Goal: Task Accomplishment & Management: Complete application form

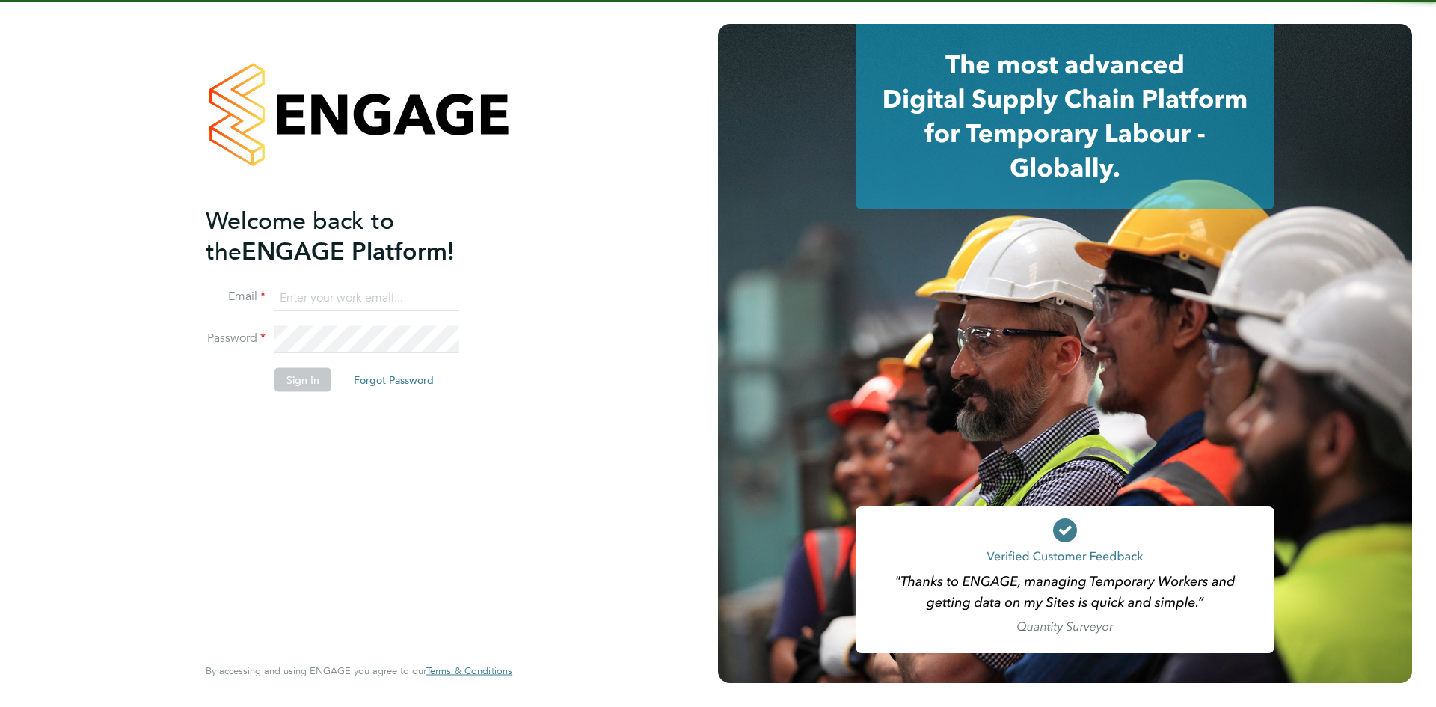
type input "[PERSON_NAME][EMAIL_ADDRESS][DOMAIN_NAME]"
click at [287, 377] on button "Sign In" at bounding box center [303, 379] width 57 height 24
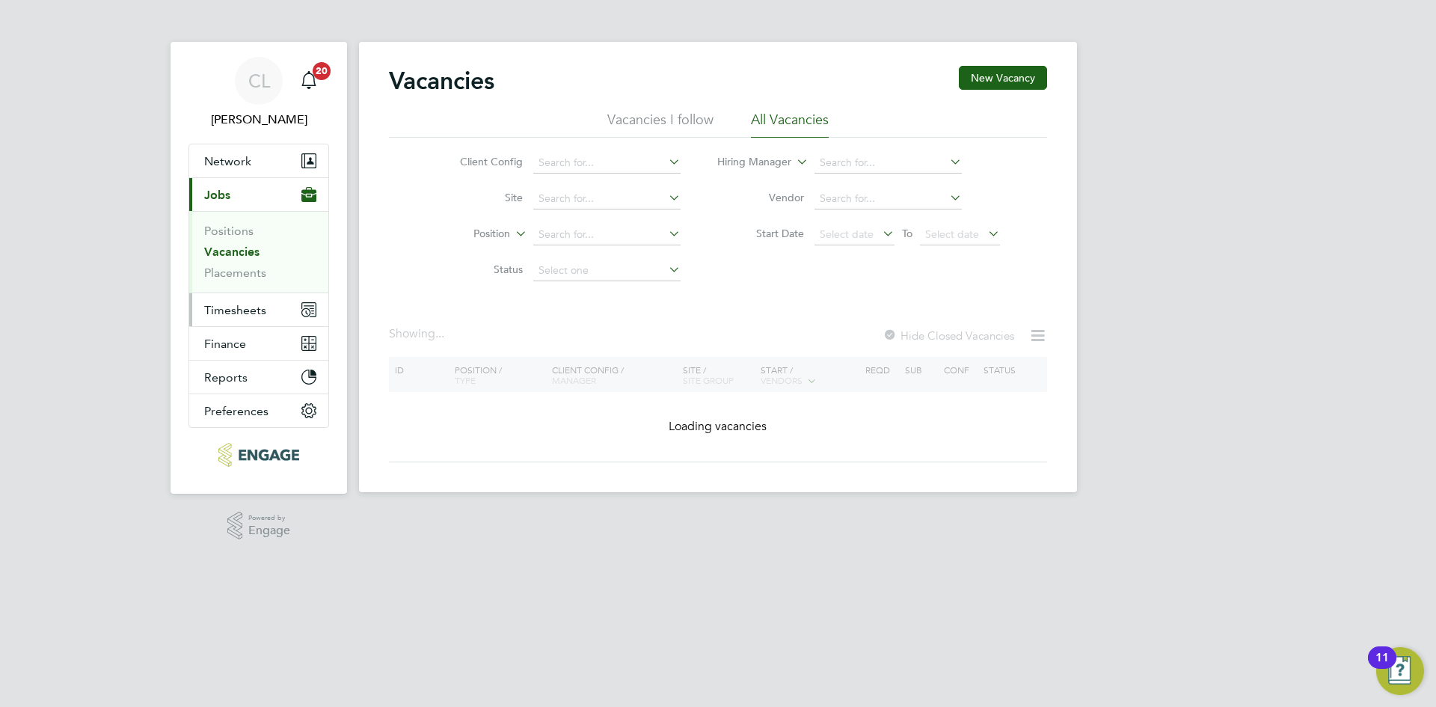
click at [250, 316] on span "Timesheets" at bounding box center [235, 310] width 62 height 14
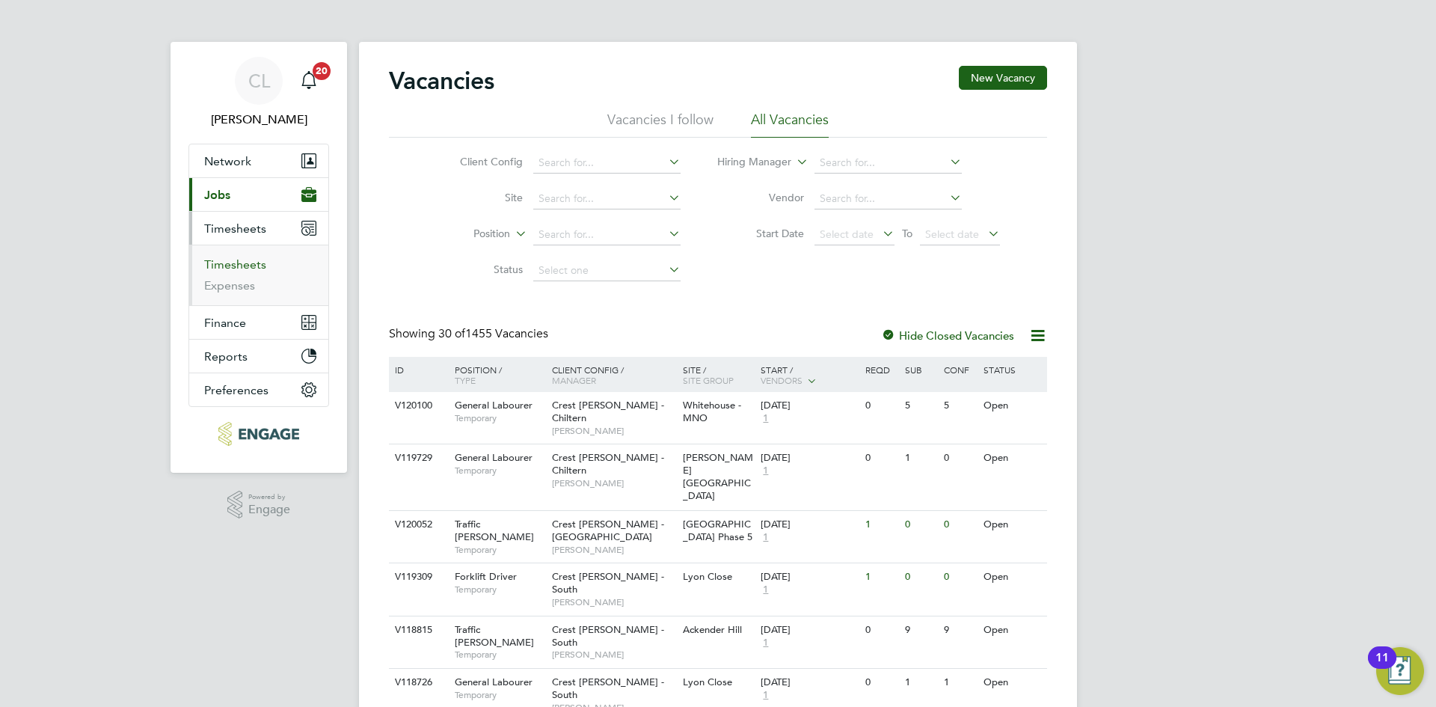
click at [246, 270] on link "Timesheets" at bounding box center [235, 264] width 62 height 14
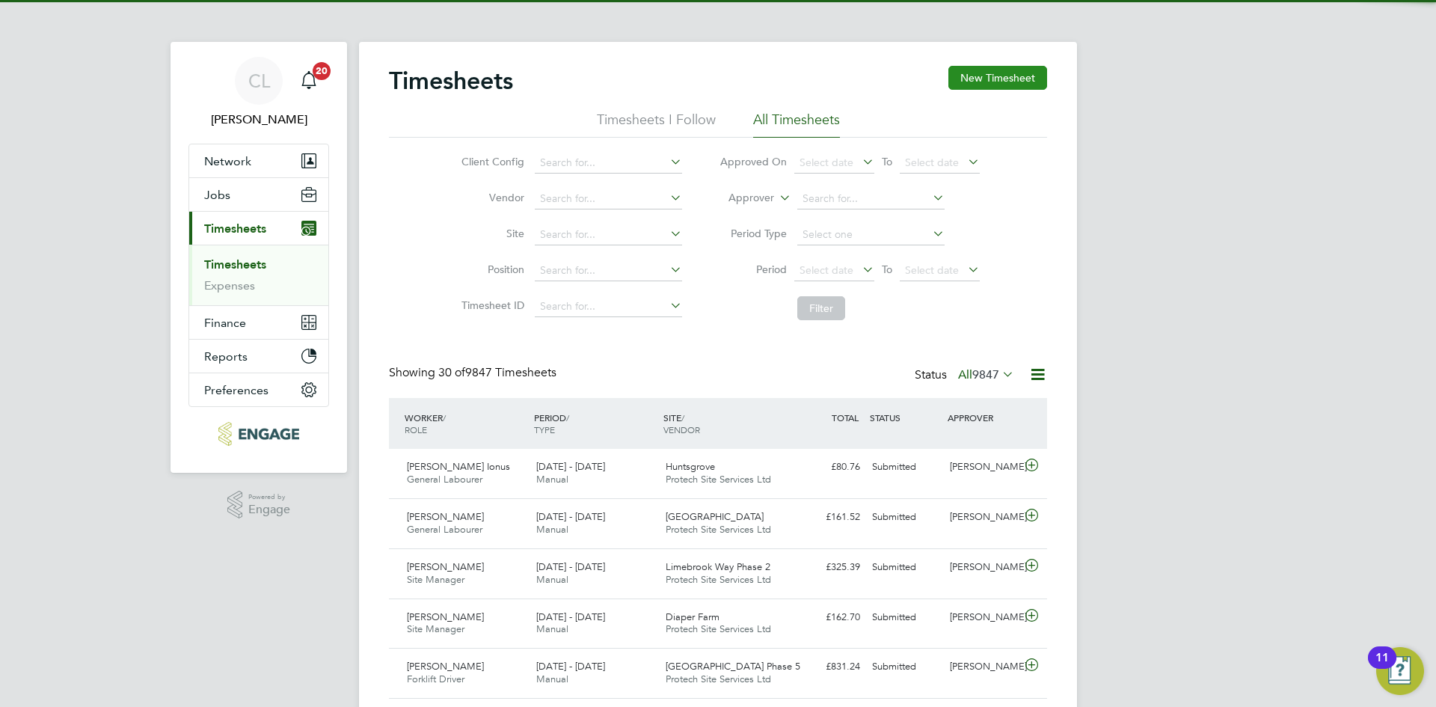
drag, startPoint x: 1047, startPoint y: 65, endPoint x: 1030, endPoint y: 73, distance: 18.8
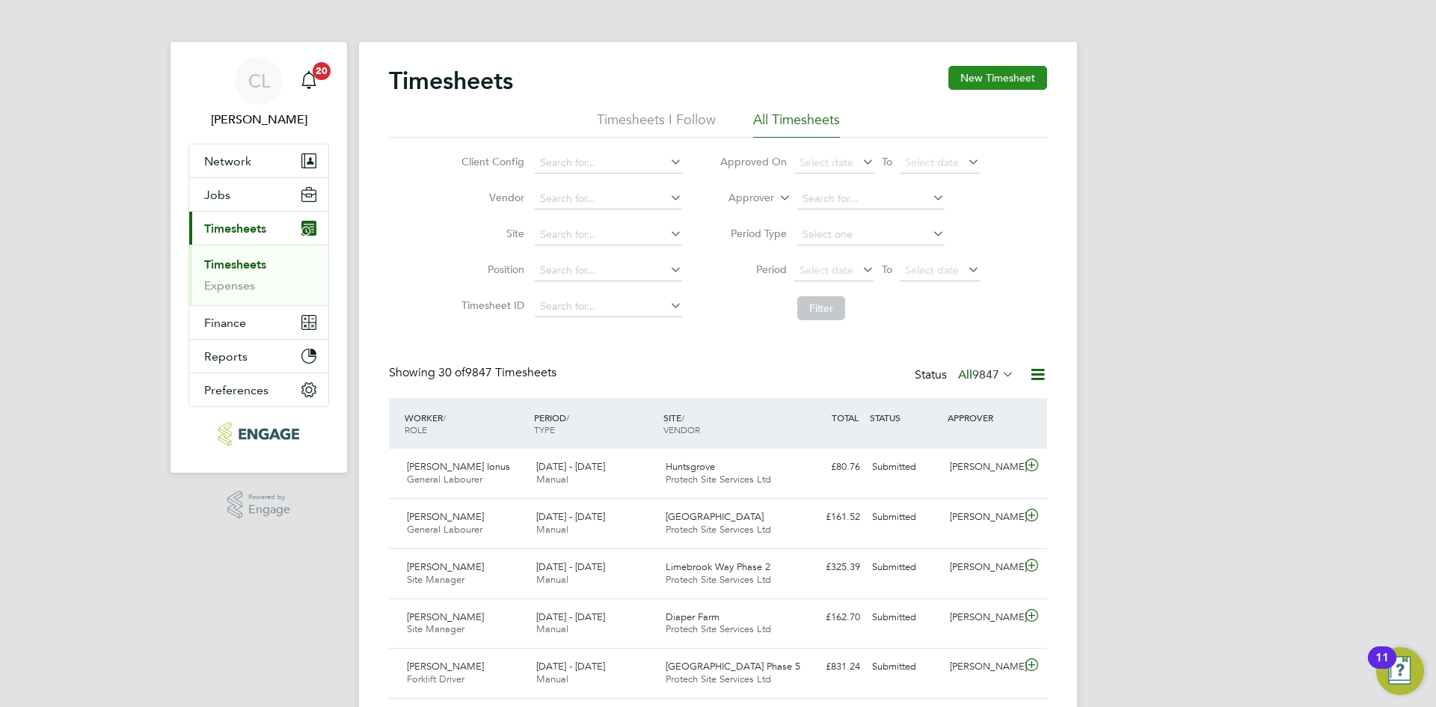
click at [999, 82] on button "New Timesheet" at bounding box center [998, 78] width 99 height 24
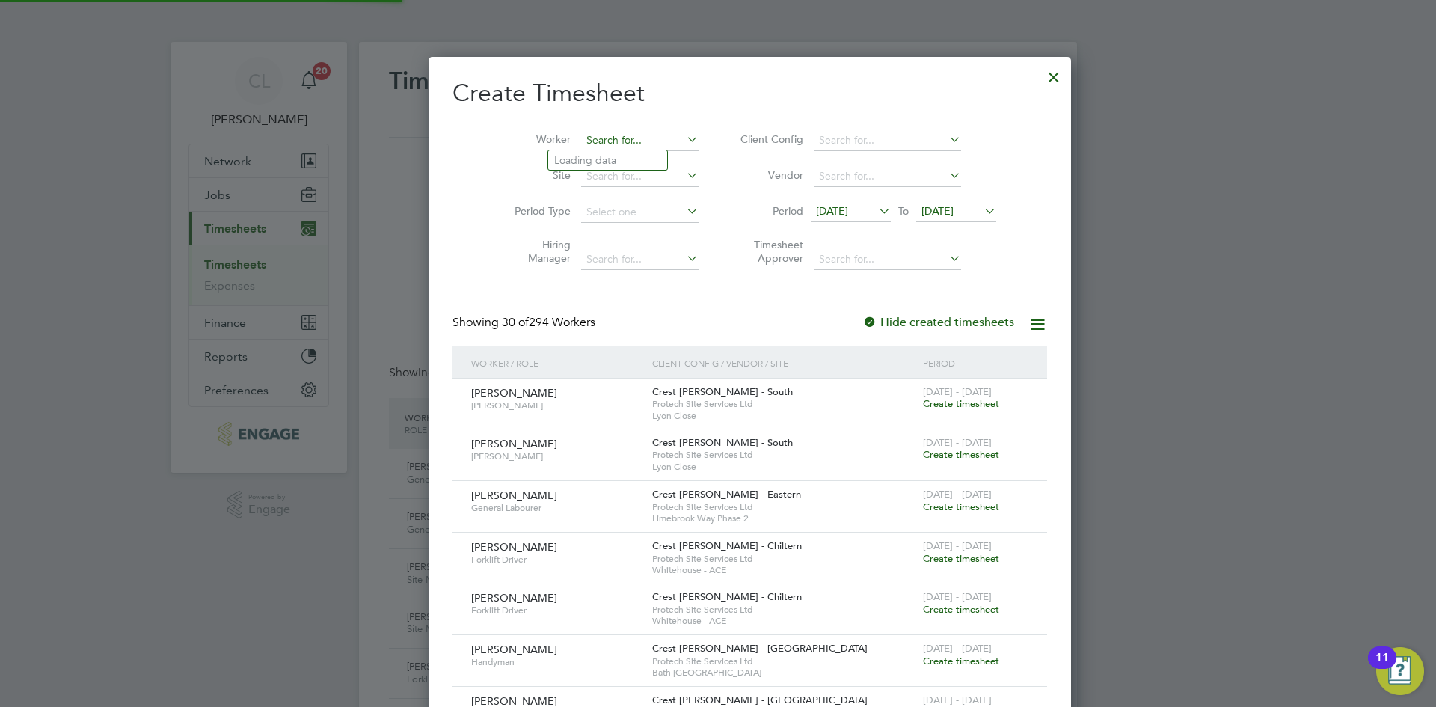
click at [601, 134] on input at bounding box center [639, 140] width 117 height 21
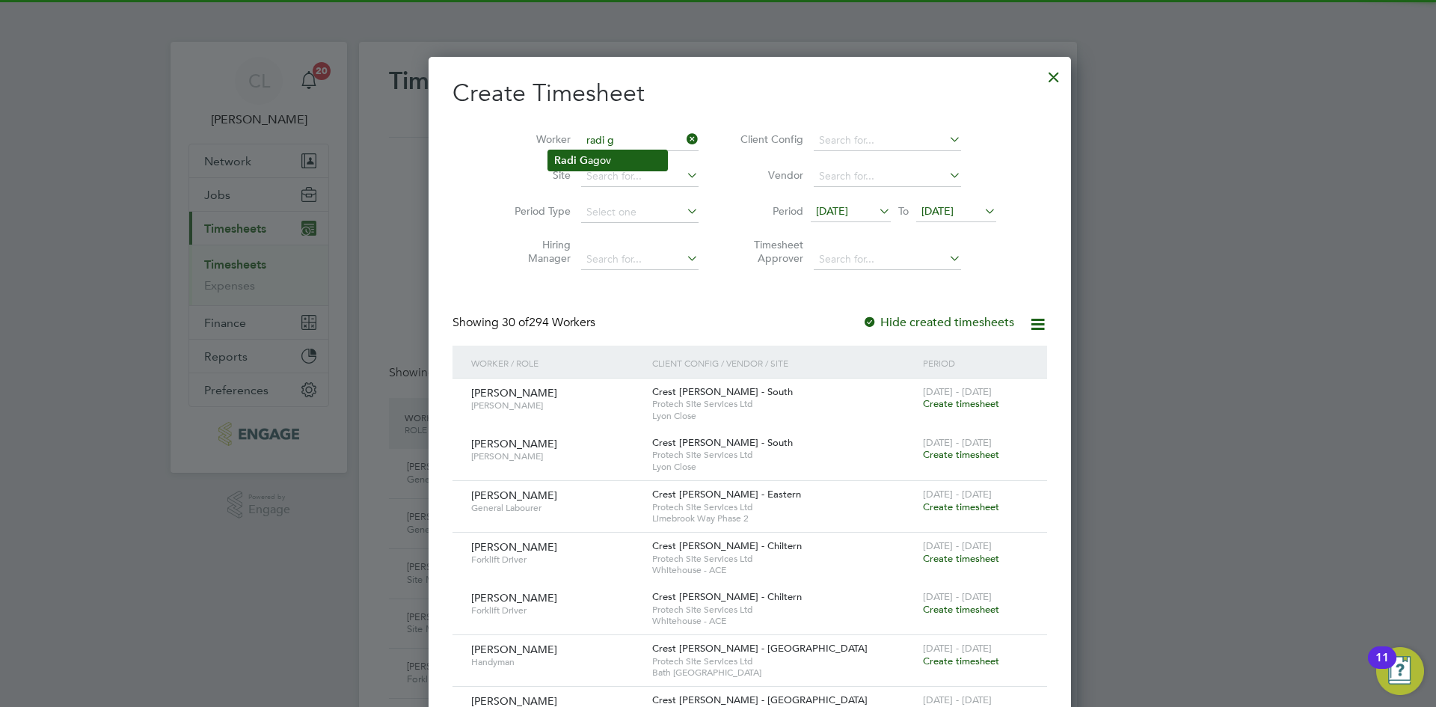
click at [605, 164] on li "Radi G agov" at bounding box center [607, 160] width 119 height 20
type input "[PERSON_NAME]"
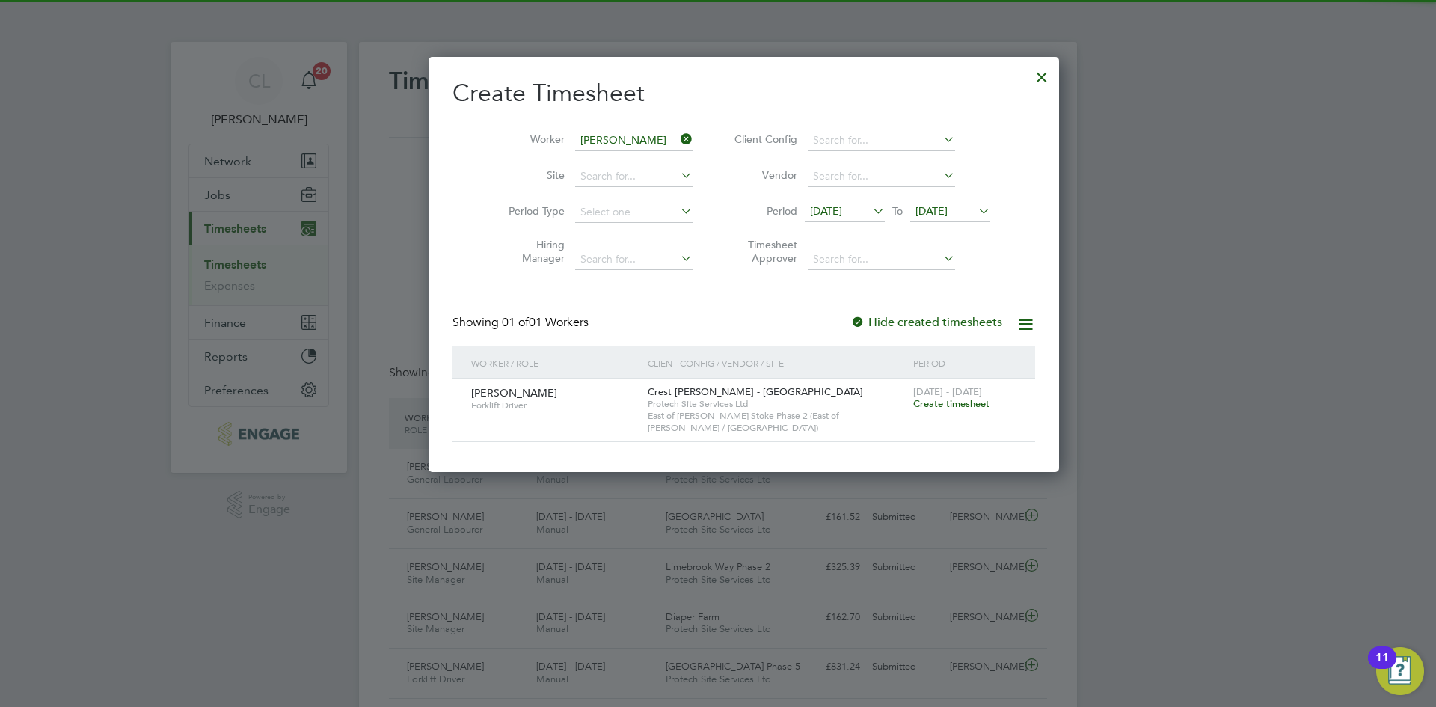
click at [913, 394] on span "[DATE] - [DATE]" at bounding box center [947, 391] width 69 height 13
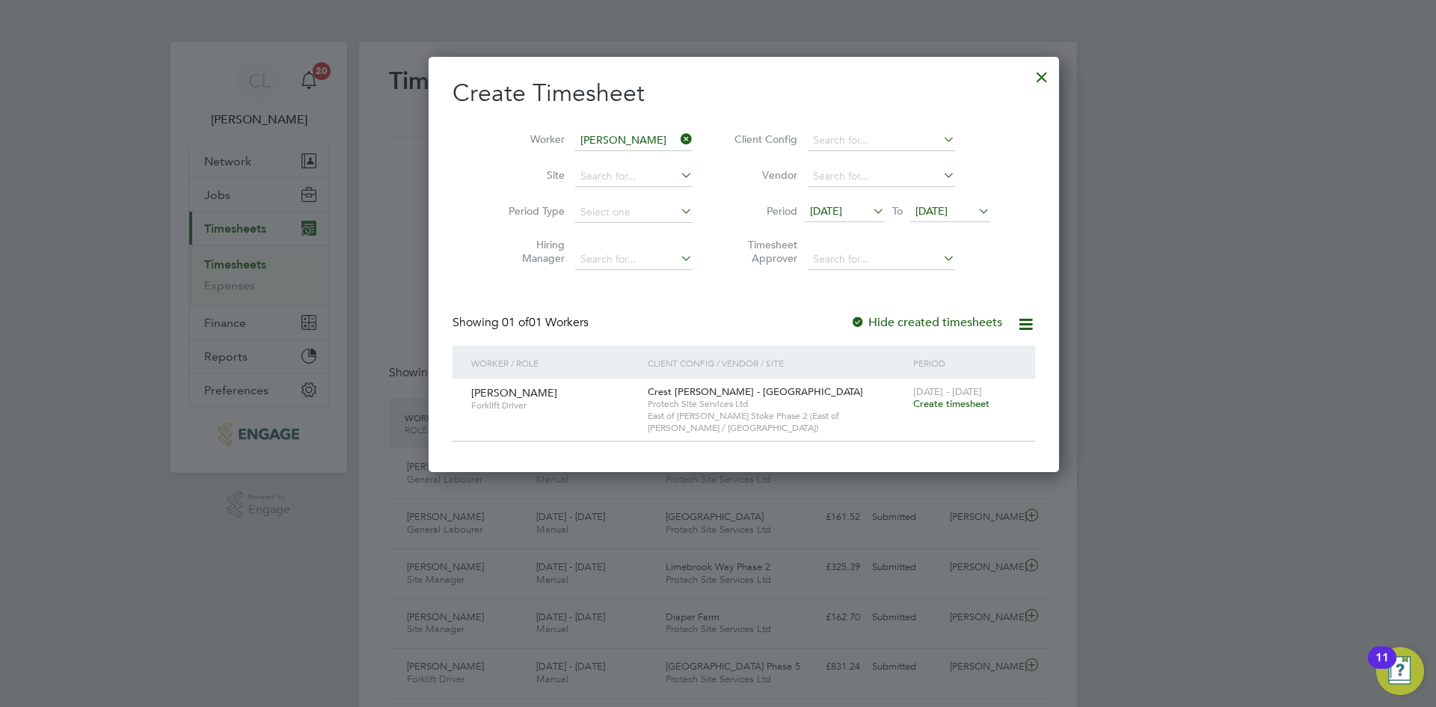
click at [913, 402] on span "Create timesheet" at bounding box center [951, 403] width 76 height 13
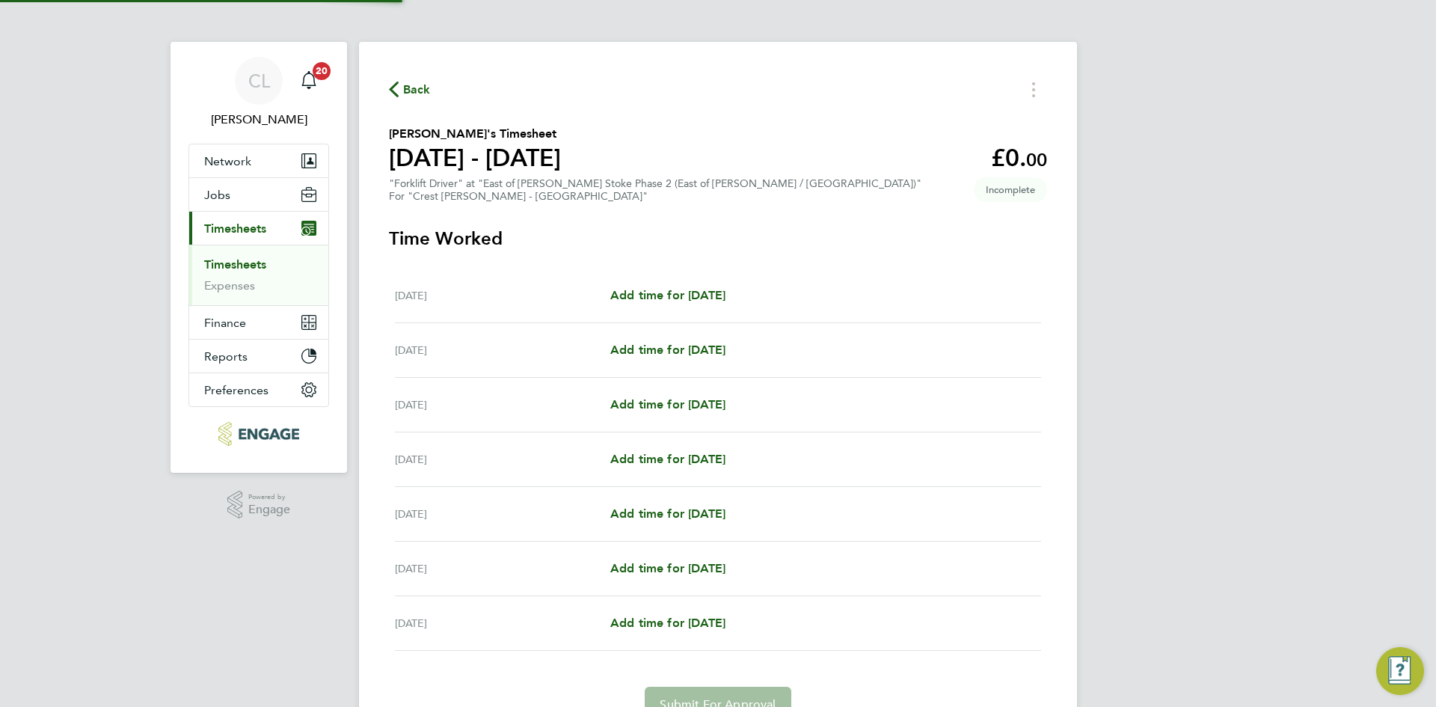
drag, startPoint x: 660, startPoint y: 305, endPoint x: 673, endPoint y: 298, distance: 14.8
click at [661, 305] on div "[DATE] Add time for [DATE] Add time for [DATE]" at bounding box center [718, 296] width 646 height 55
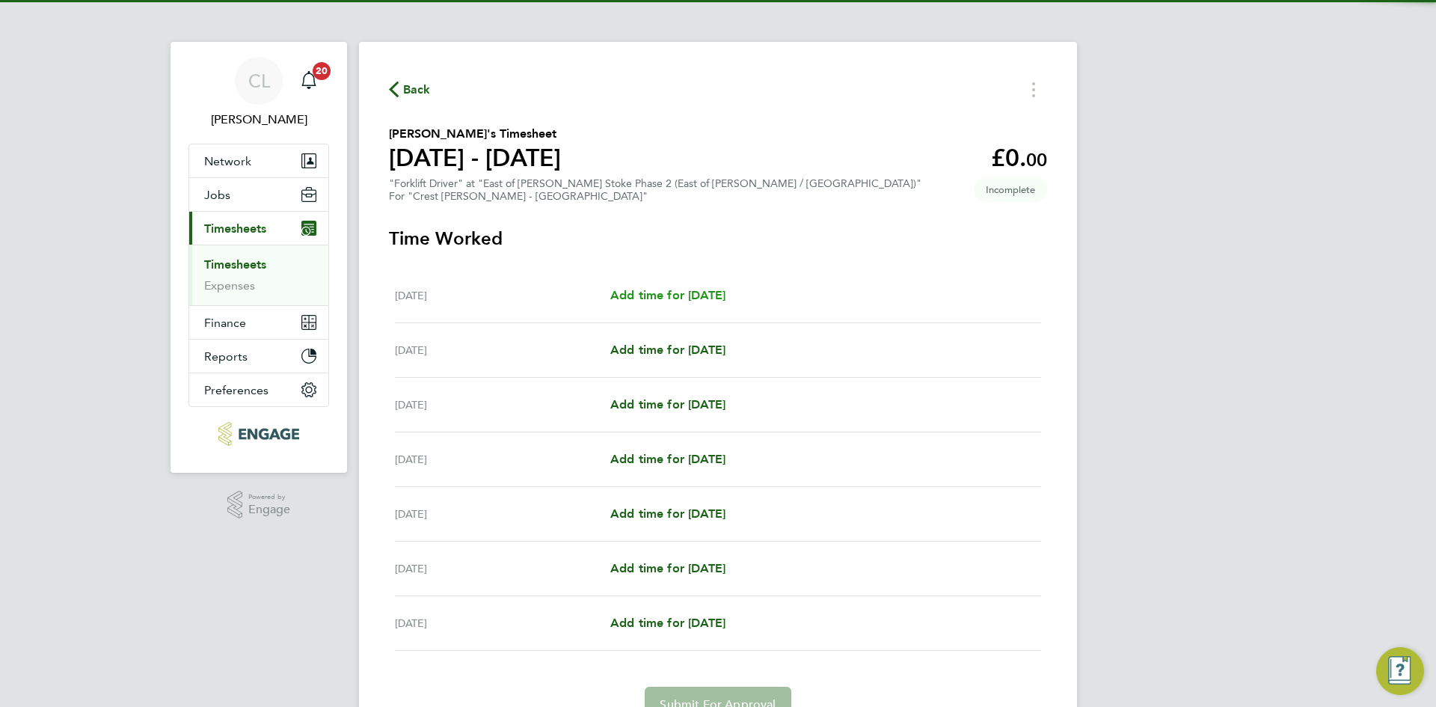
click at [680, 293] on span "Add time for [DATE]" at bounding box center [667, 295] width 115 height 14
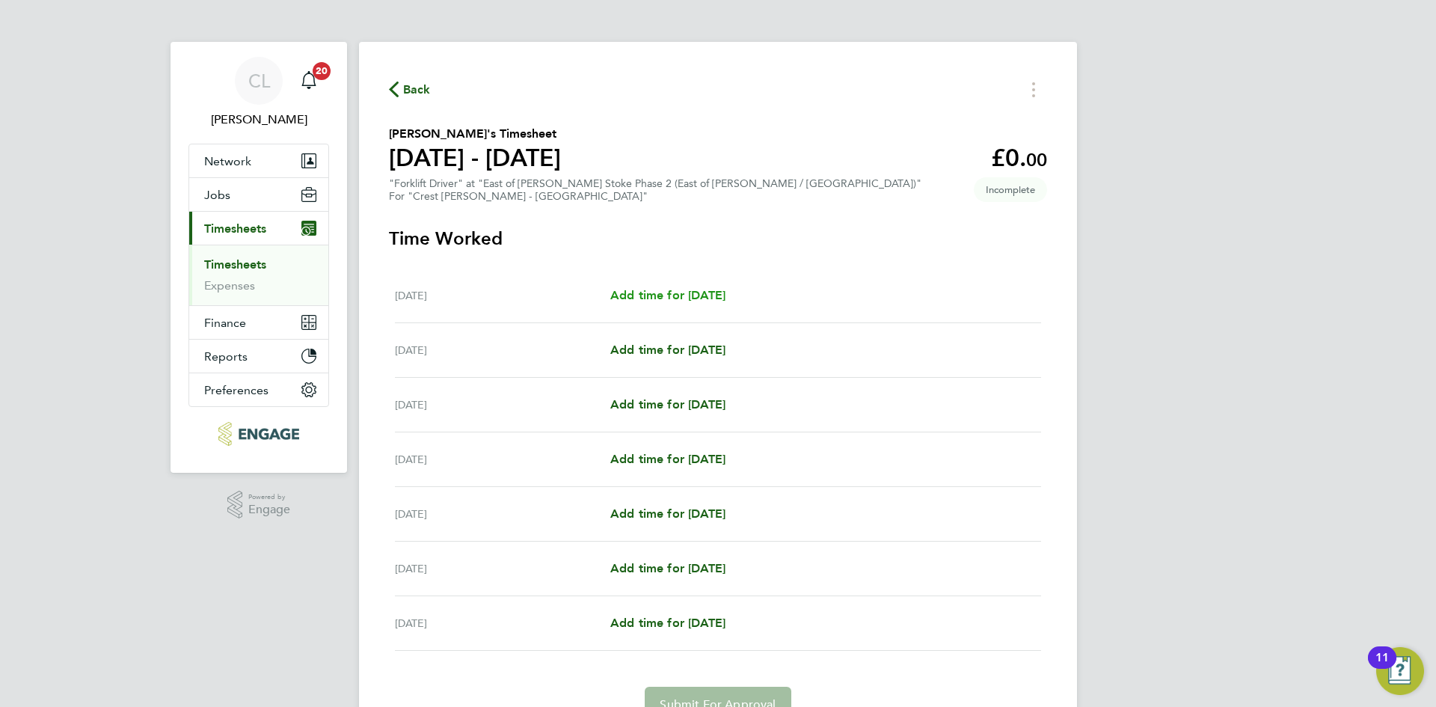
select select "60"
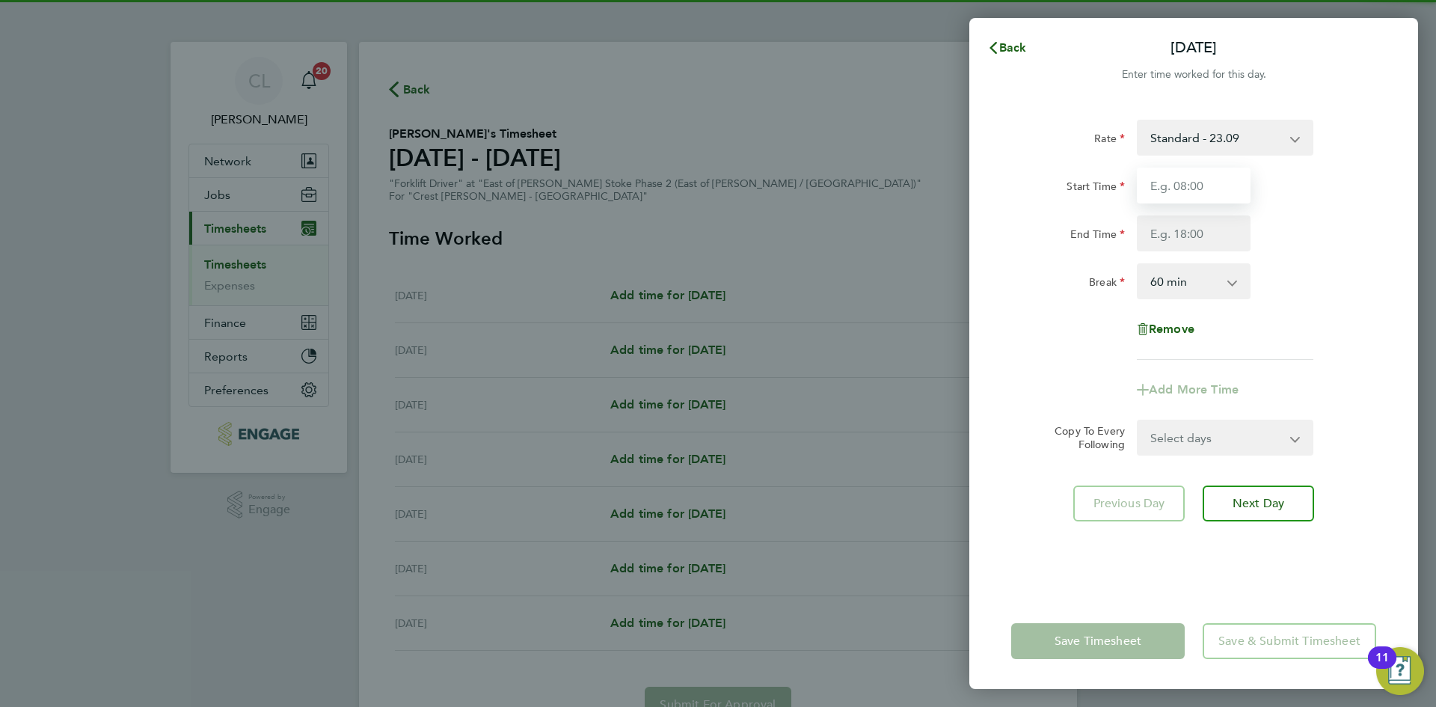
drag, startPoint x: 1194, startPoint y: 180, endPoint x: 1207, endPoint y: 199, distance: 22.6
click at [1192, 181] on input "Start Time" at bounding box center [1194, 186] width 114 height 36
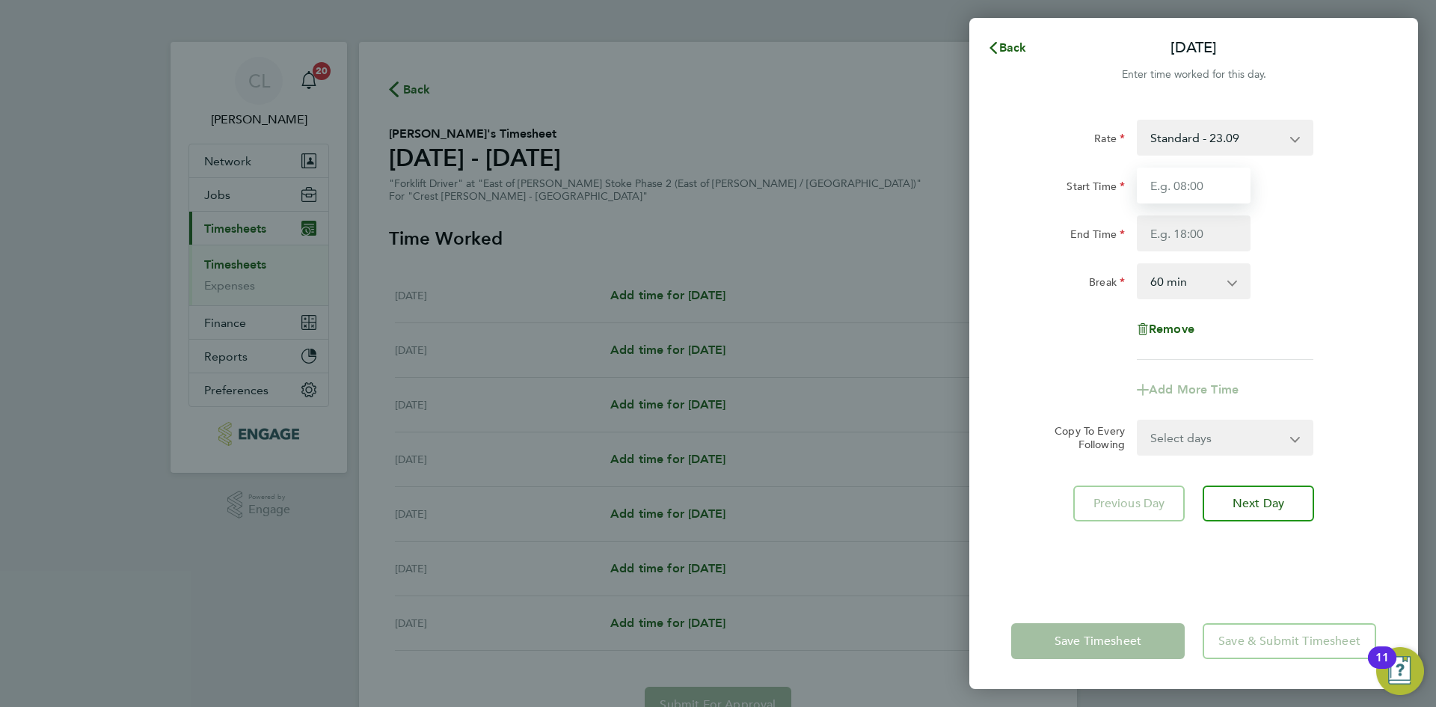
type input "07:30"
click at [1215, 229] on input "End Time" at bounding box center [1194, 233] width 114 height 36
type input "17:30"
click at [1368, 267] on div "Break 0 min 15 min 30 min 45 min 60 min 75 min 90 min" at bounding box center [1193, 281] width 377 height 36
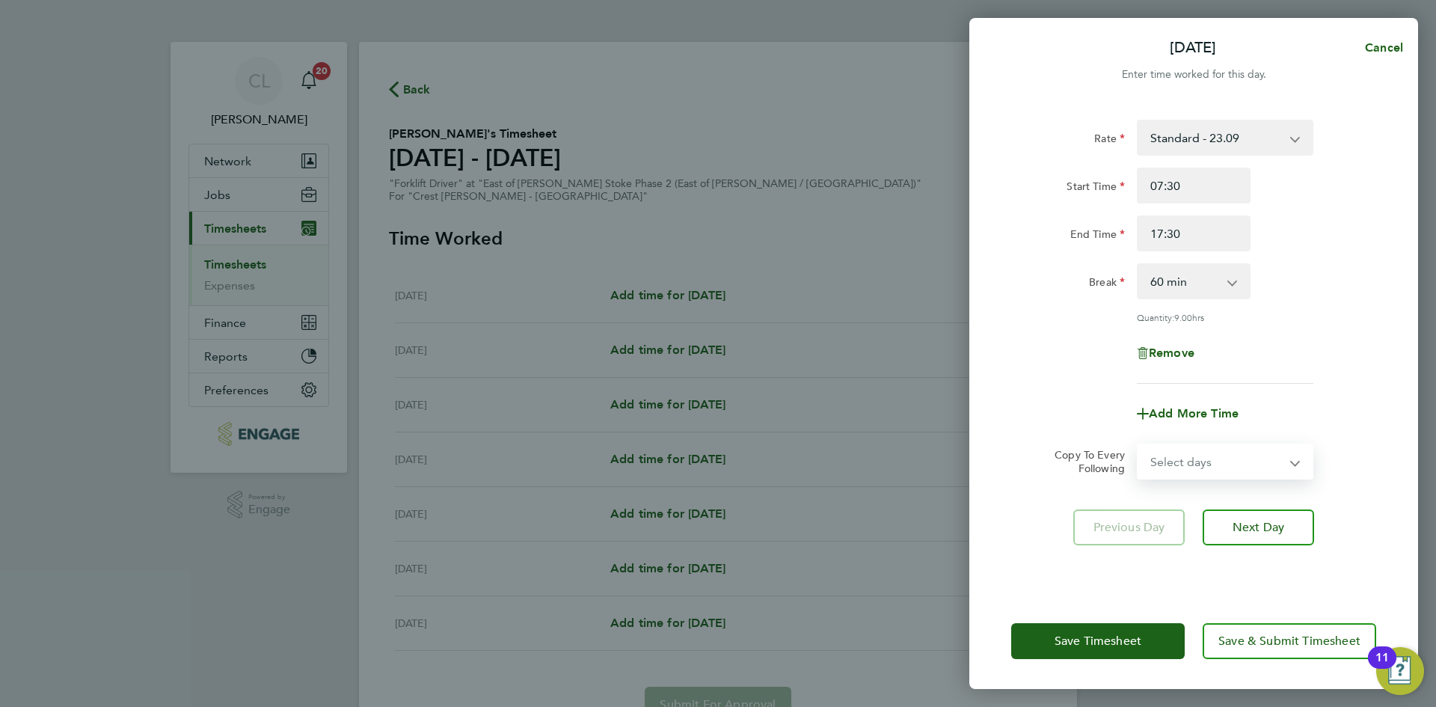
drag, startPoint x: 1201, startPoint y: 467, endPoint x: 1204, endPoint y: 476, distance: 9.5
click at [1201, 467] on select "Select days Day Weekday (Mon-Fri) Weekend (Sat-Sun) [DATE] [DATE] [DATE] [DATE]…" at bounding box center [1217, 461] width 157 height 33
select select "WEEKDAY"
click at [1139, 445] on select "Select days Day Weekday (Mon-Fri) Weekend (Sat-Sun) [DATE] [DATE] [DATE] [DATE]…" at bounding box center [1217, 461] width 157 height 33
select select "[DATE]"
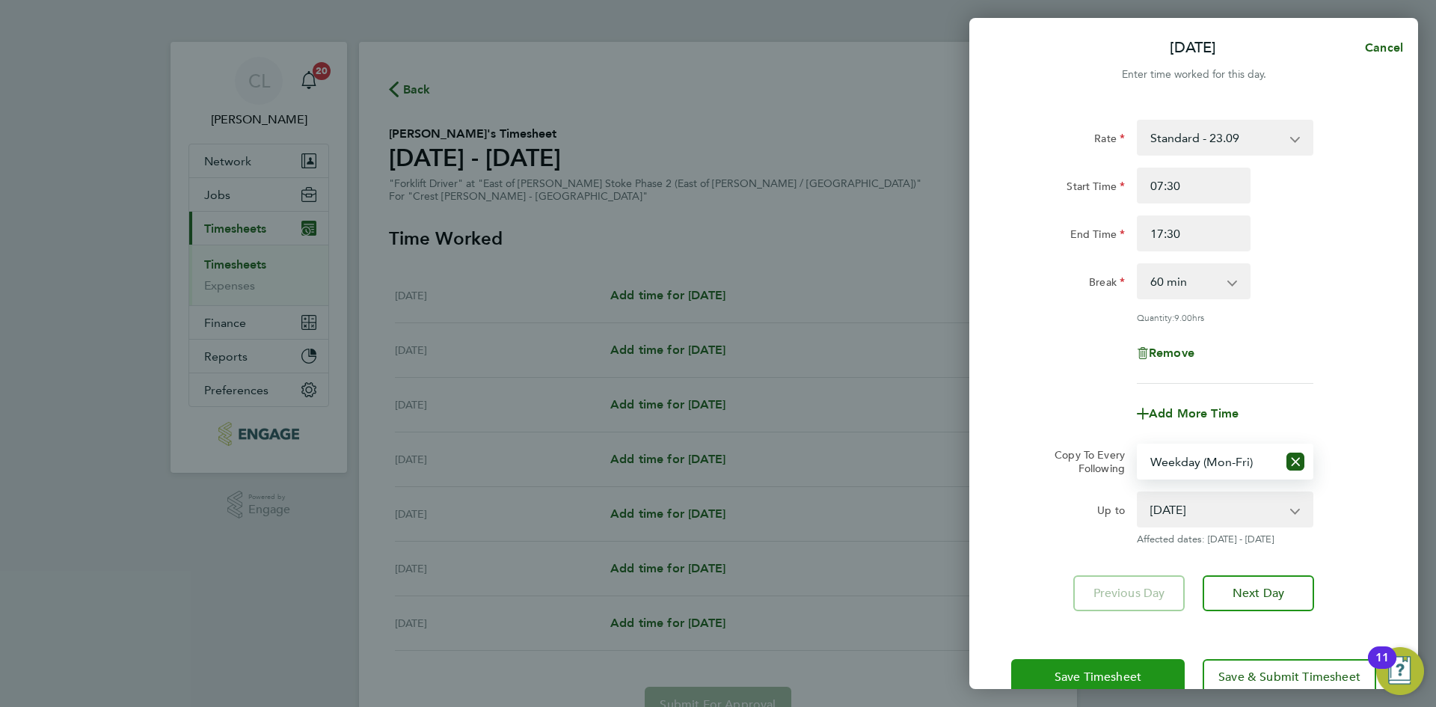
click at [1110, 667] on button "Save Timesheet" at bounding box center [1098, 677] width 174 height 36
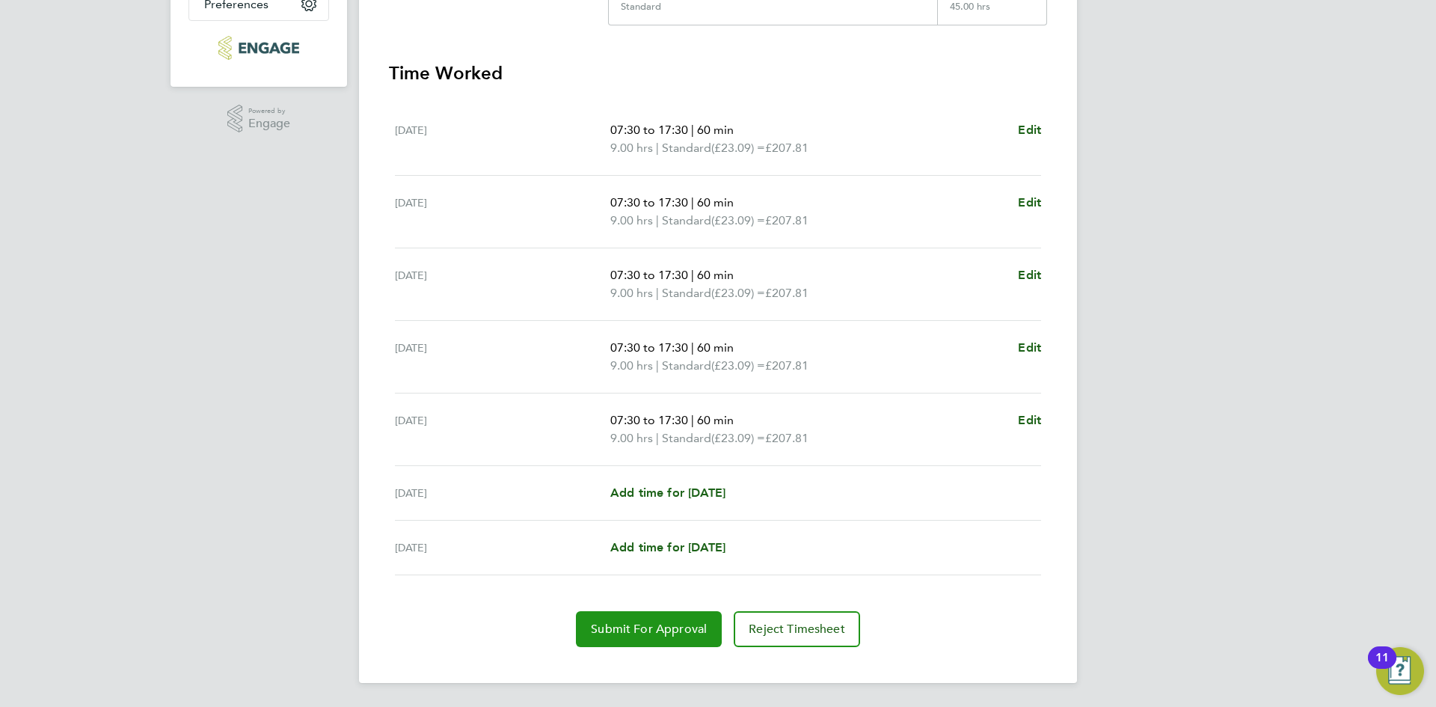
click at [648, 624] on span "Submit For Approval" at bounding box center [649, 629] width 116 height 15
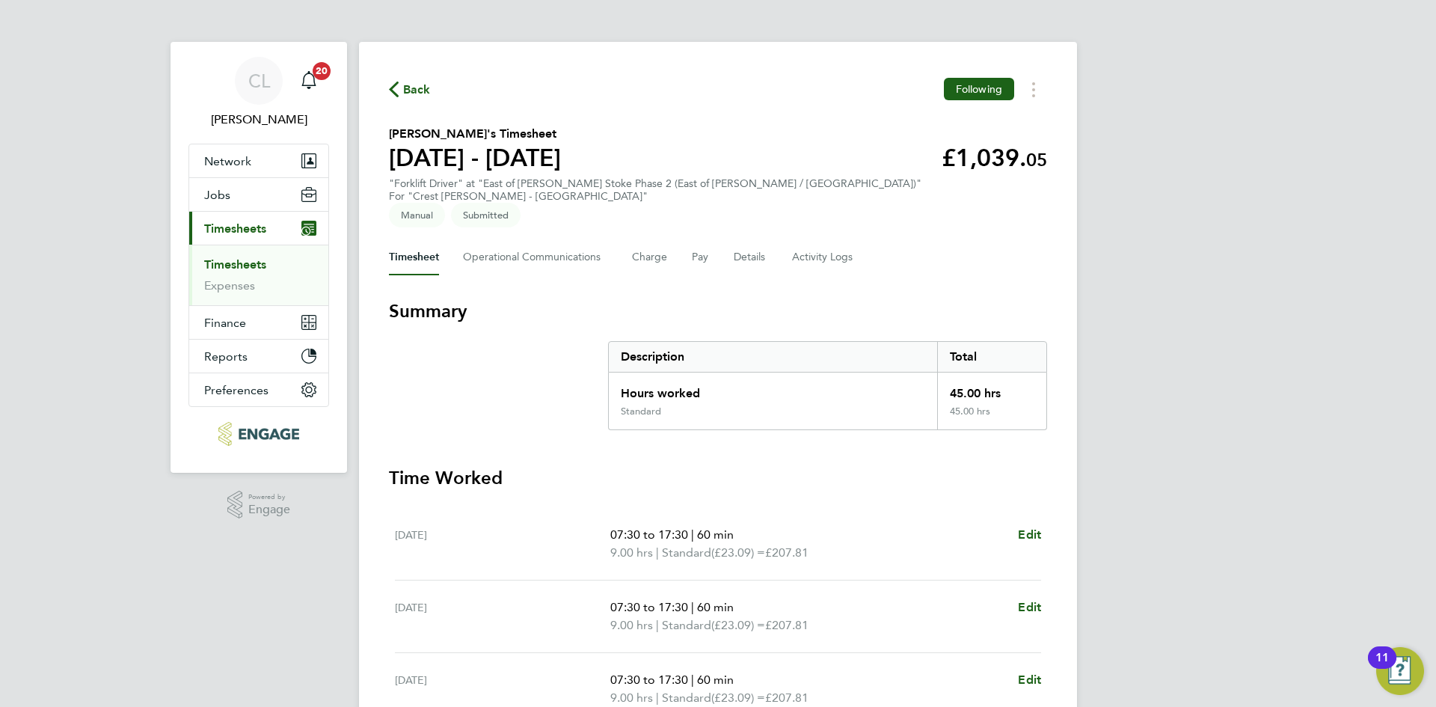
click at [396, 84] on icon "button" at bounding box center [394, 90] width 10 height 16
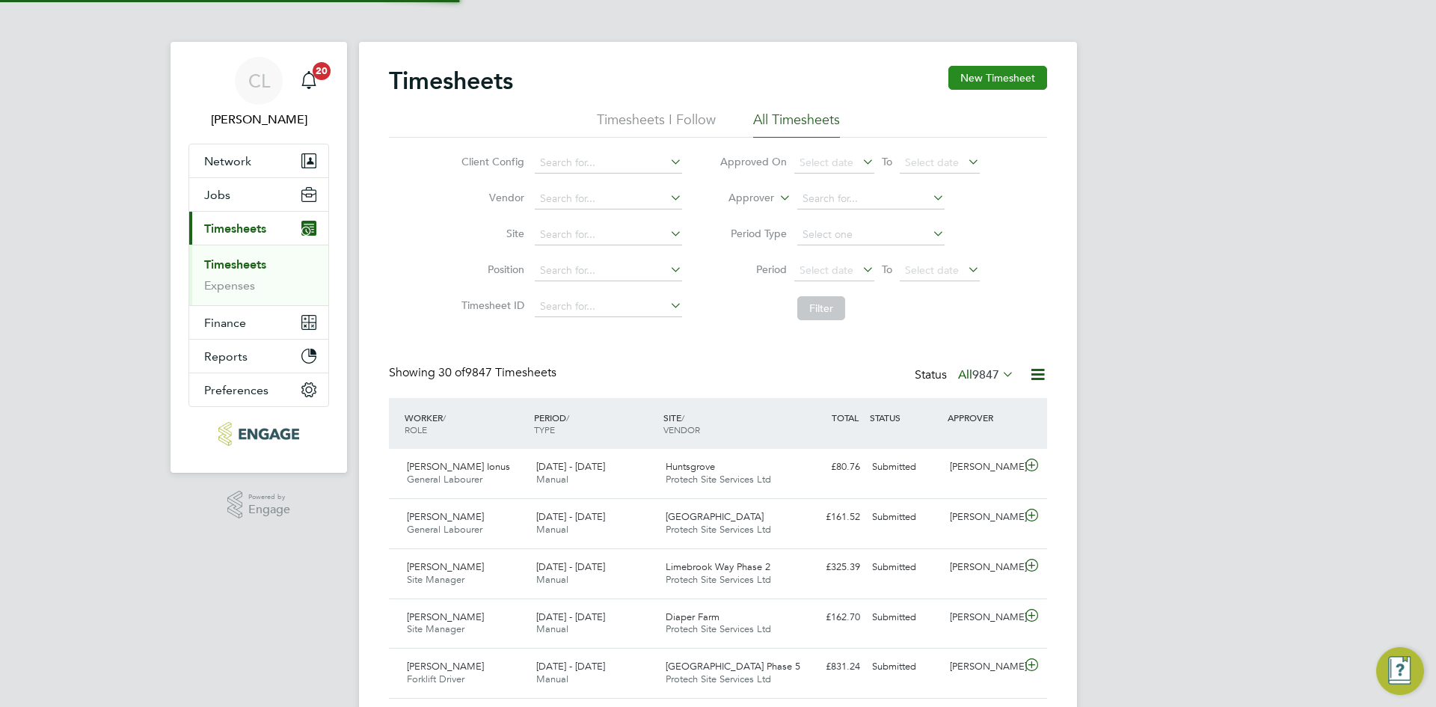
click at [1003, 66] on button "New Timesheet" at bounding box center [998, 78] width 99 height 24
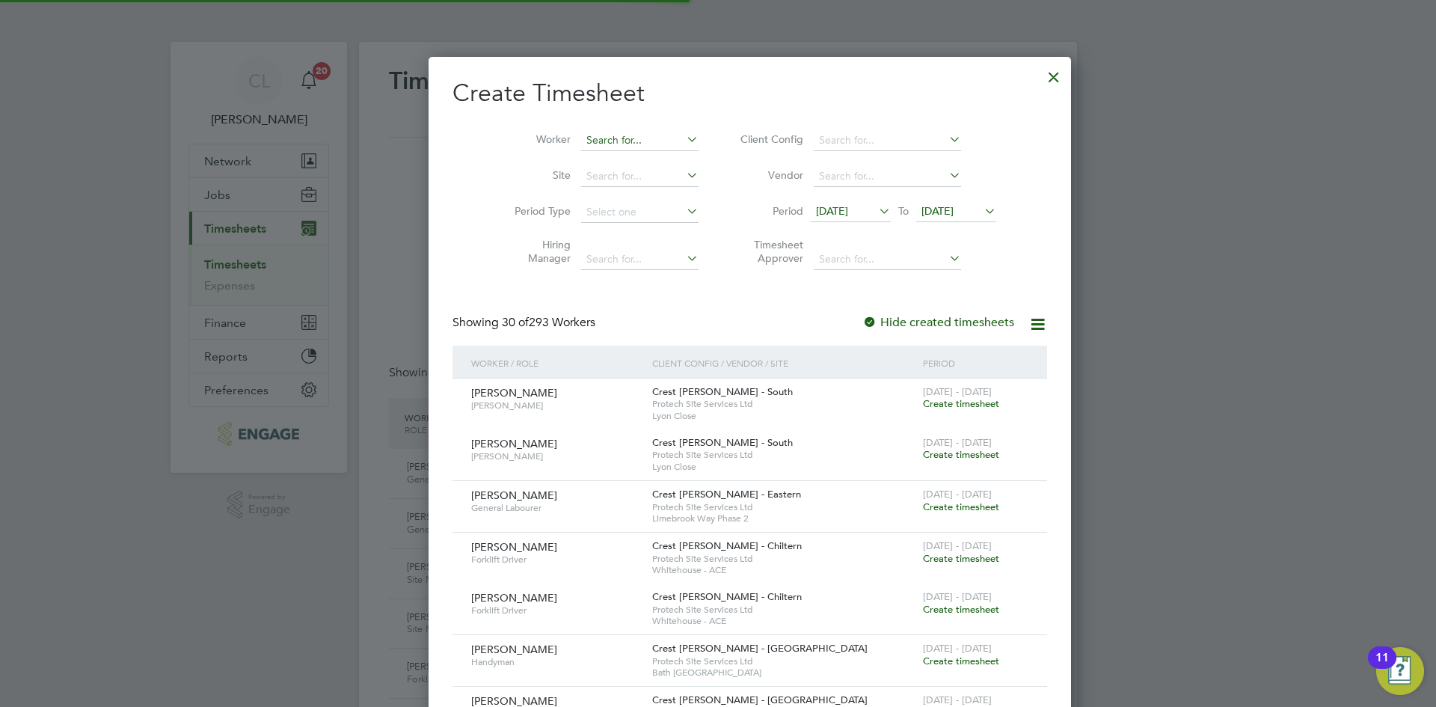
click at [581, 135] on input at bounding box center [639, 140] width 117 height 21
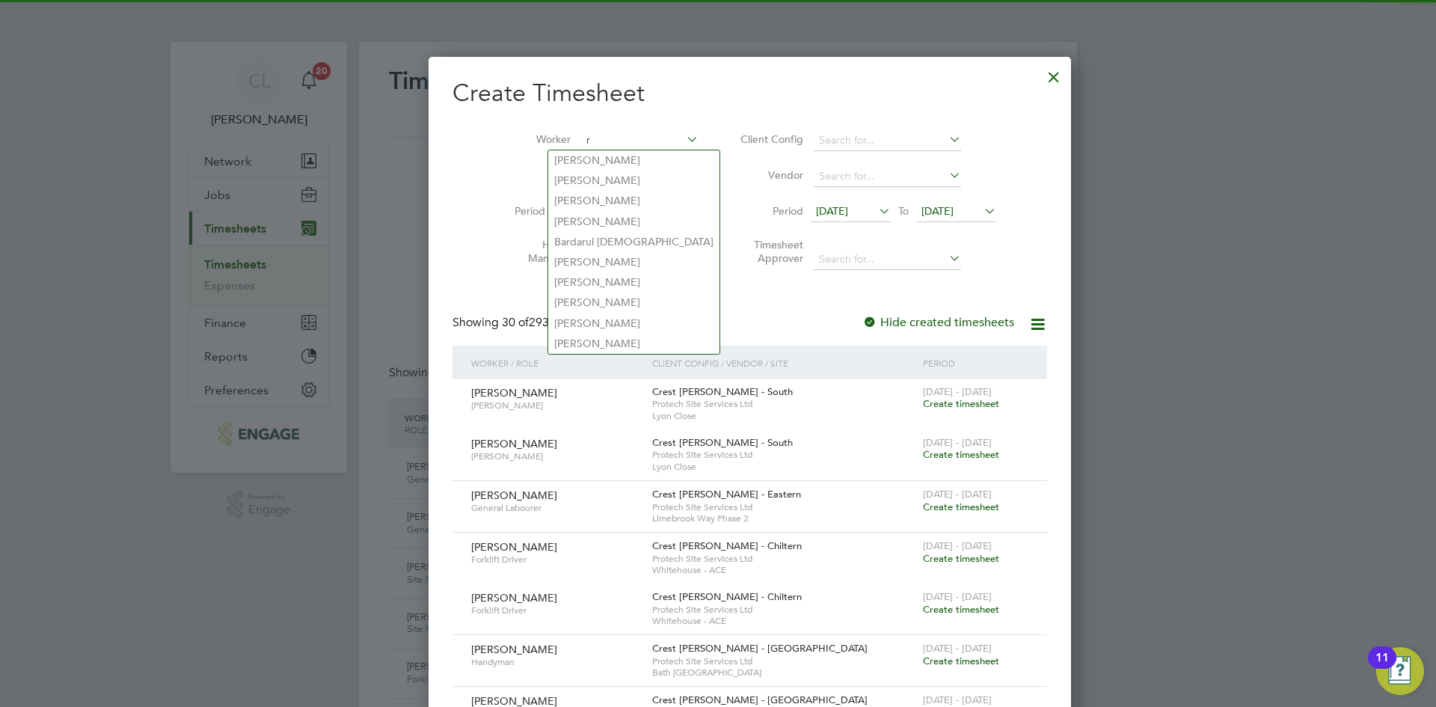
click at [581, 135] on input "r" at bounding box center [639, 140] width 117 height 21
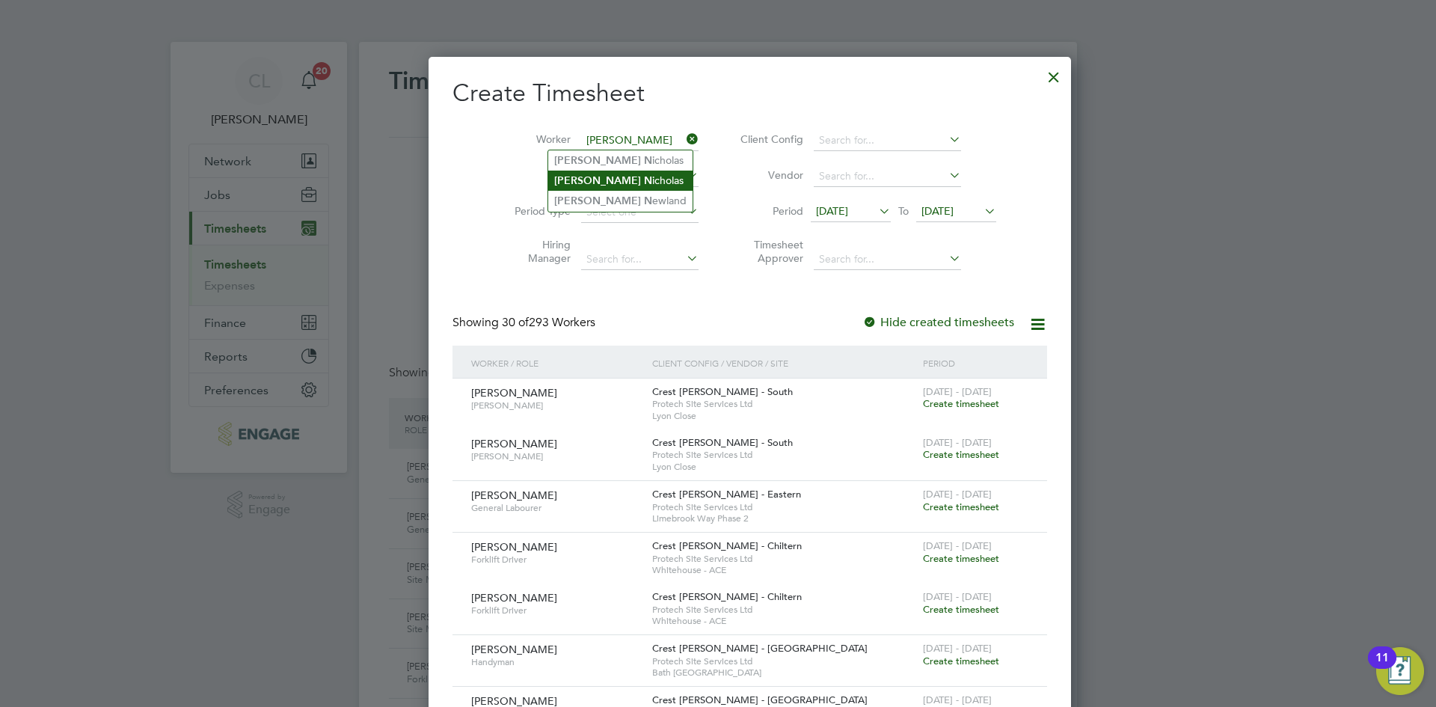
click at [606, 178] on li "[PERSON_NAME]" at bounding box center [620, 181] width 144 height 20
type input "[PERSON_NAME]"
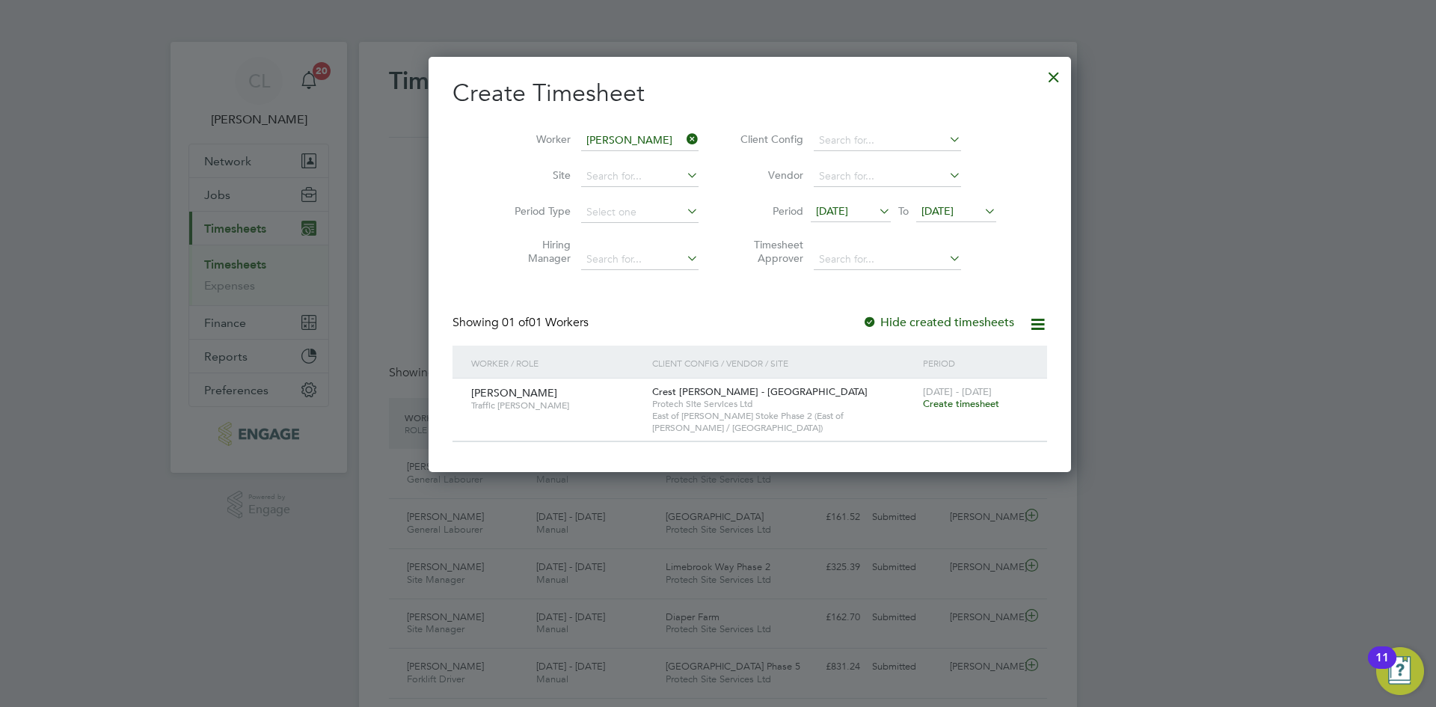
click at [931, 399] on span "Create timesheet" at bounding box center [961, 403] width 76 height 13
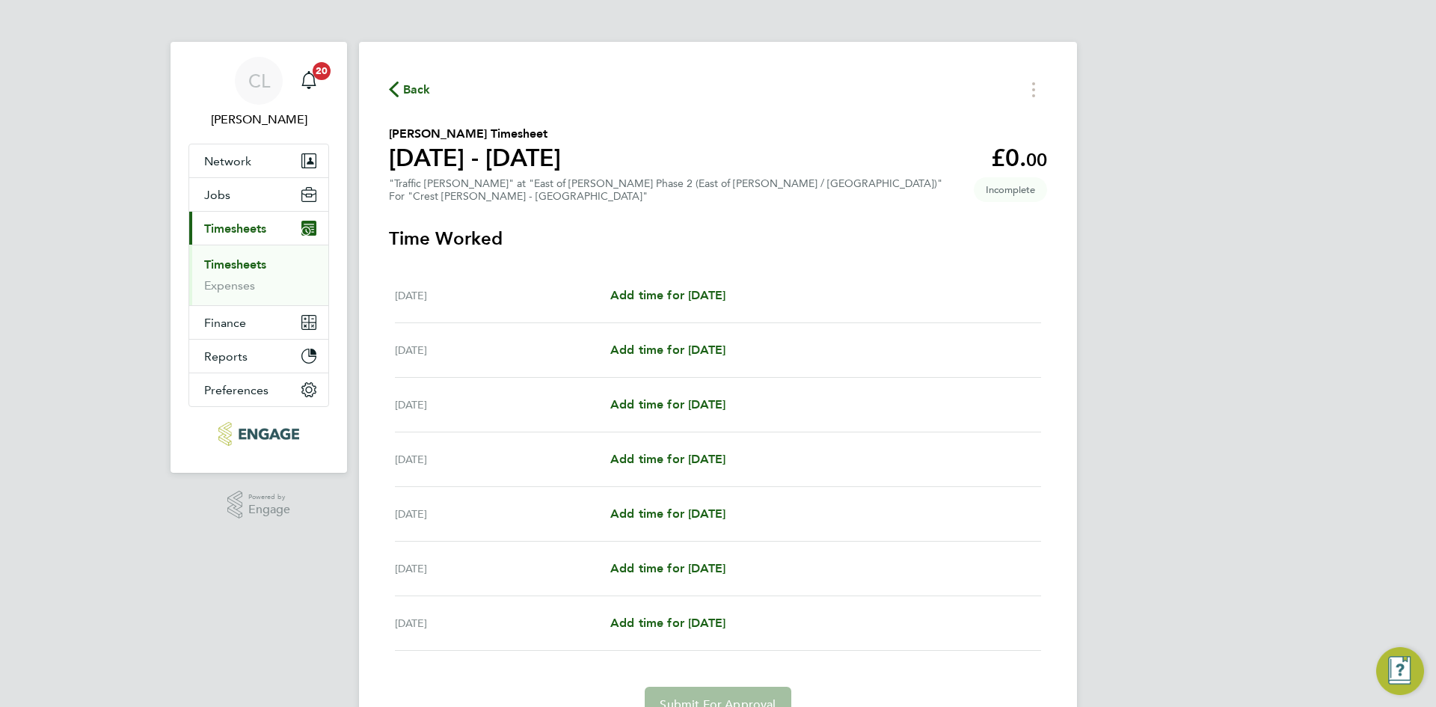
click at [631, 284] on div "[DATE] Add time for [DATE] Add time for [DATE]" at bounding box center [718, 296] width 646 height 55
click at [726, 298] on span "Add time for [DATE]" at bounding box center [667, 295] width 115 height 14
select select "60"
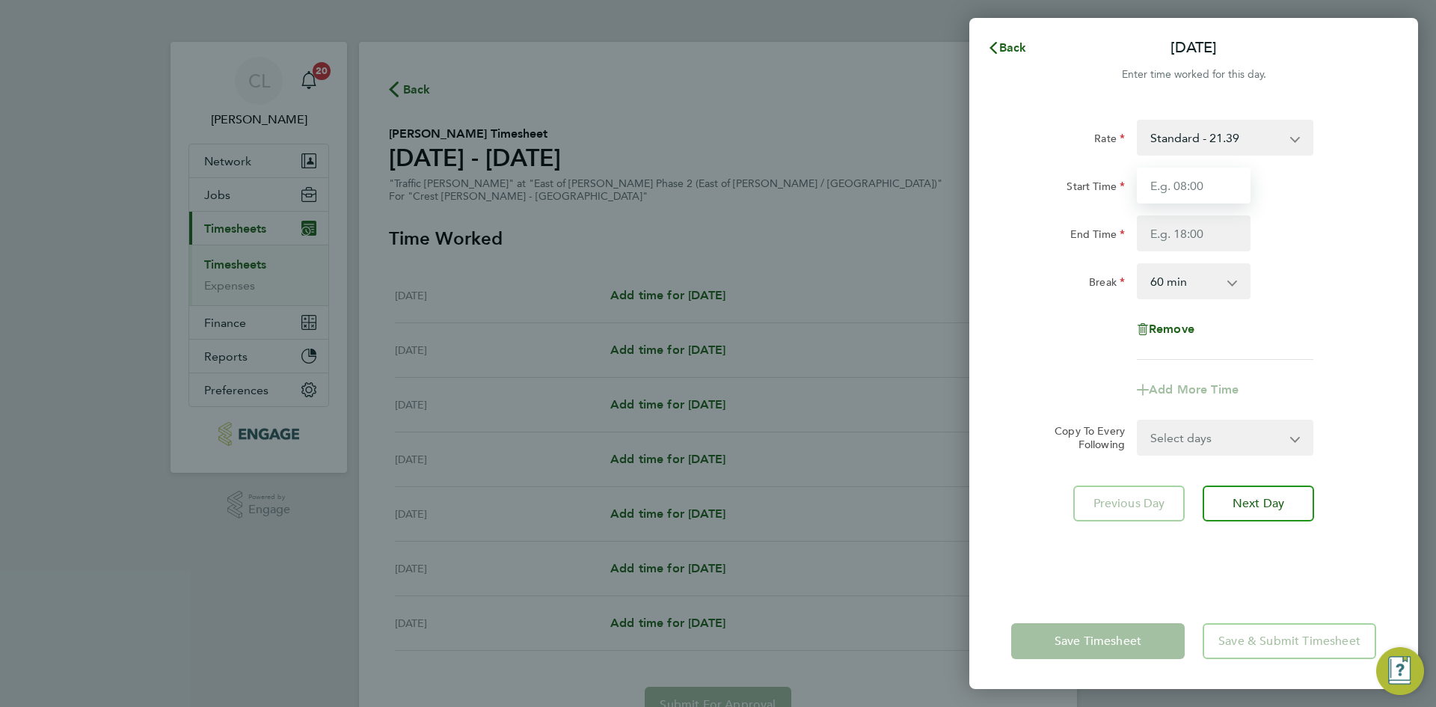
click at [1183, 177] on input "Start Time" at bounding box center [1194, 186] width 114 height 36
type input "07:30"
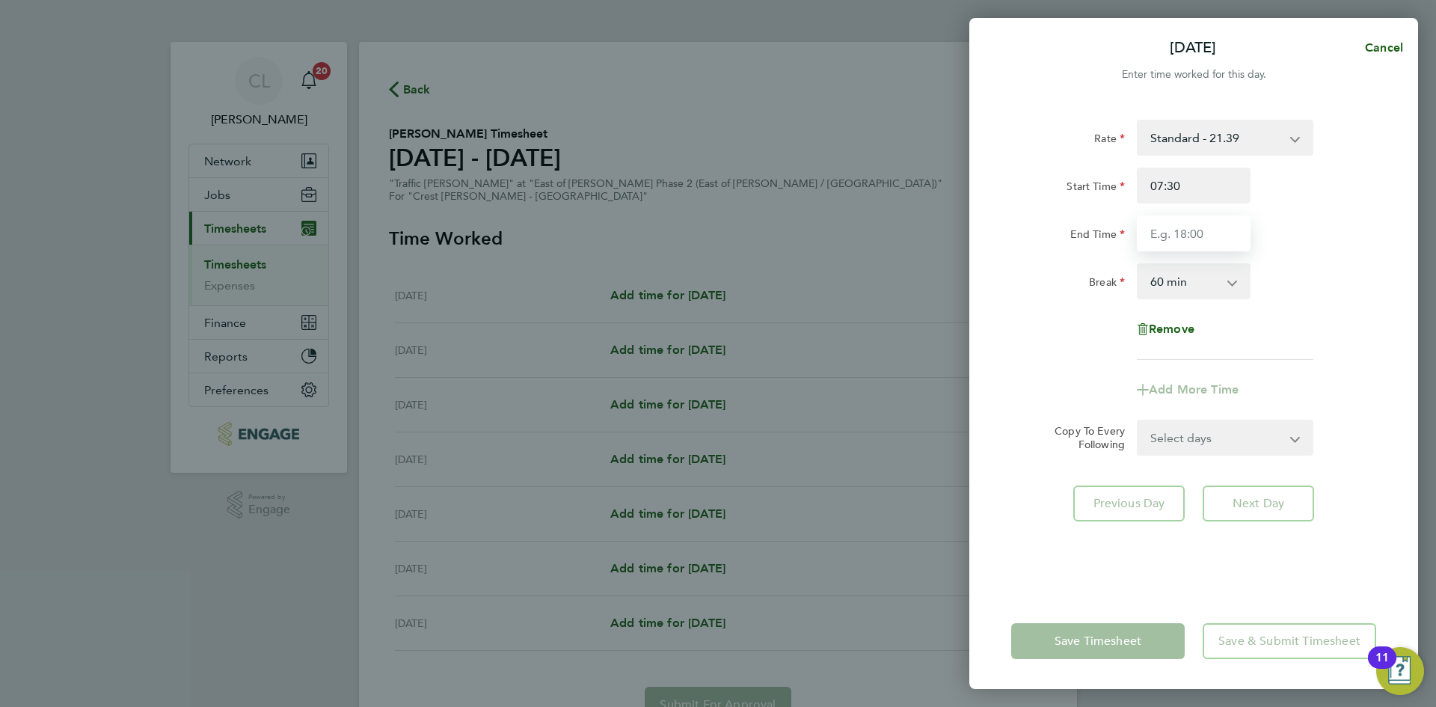
click at [1203, 239] on input "End Time" at bounding box center [1194, 233] width 114 height 36
type input "16:30"
click at [1308, 281] on div "Break 0 min 15 min 30 min 45 min 60 min 75 min 90 min" at bounding box center [1193, 281] width 377 height 36
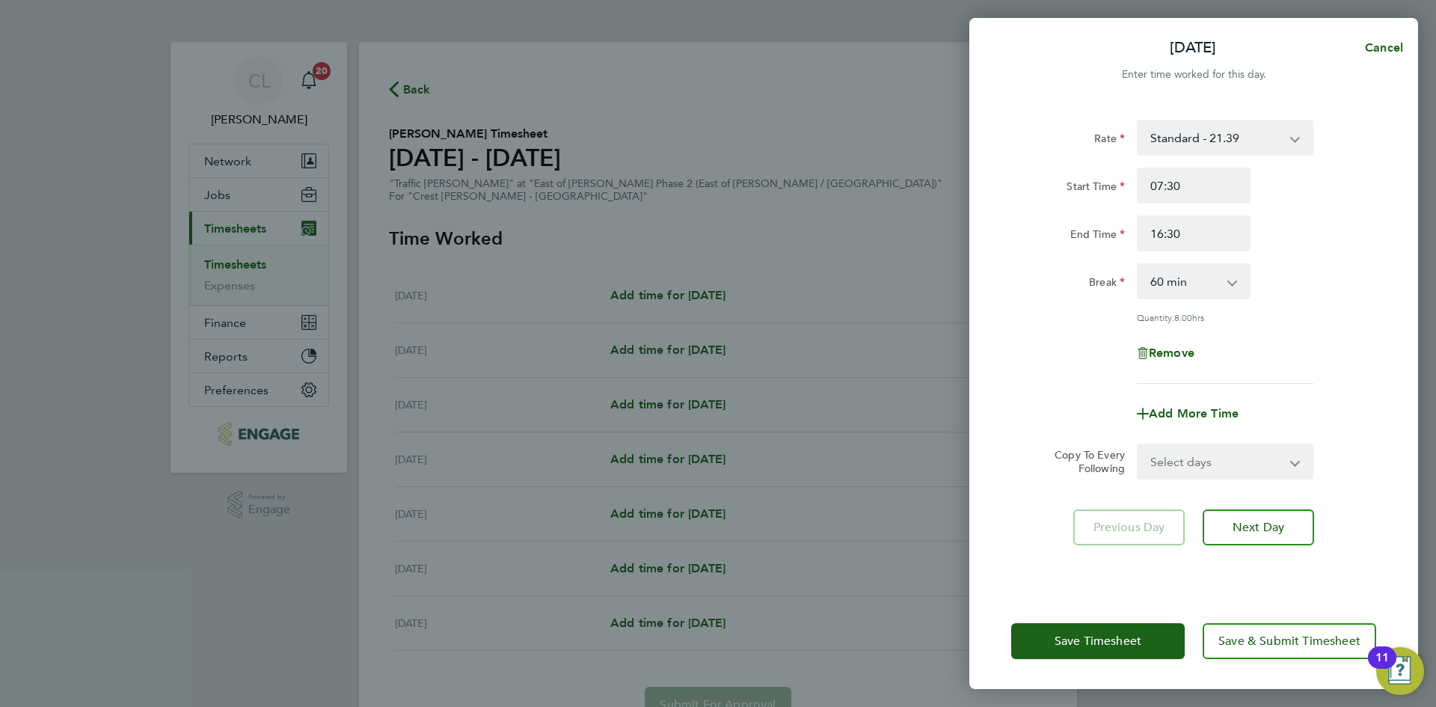
click at [1241, 474] on select "Select days Day Weekday (Mon-Fri) Weekend (Sat-Sun) [DATE] [DATE] [DATE] [DATE]…" at bounding box center [1217, 461] width 157 height 33
select select "WEEKDAY"
click at [1139, 445] on select "Select days Day Weekday (Mon-Fri) Weekend (Sat-Sun) [DATE] [DATE] [DATE] [DATE]…" at bounding box center [1217, 461] width 157 height 33
select select "[DATE]"
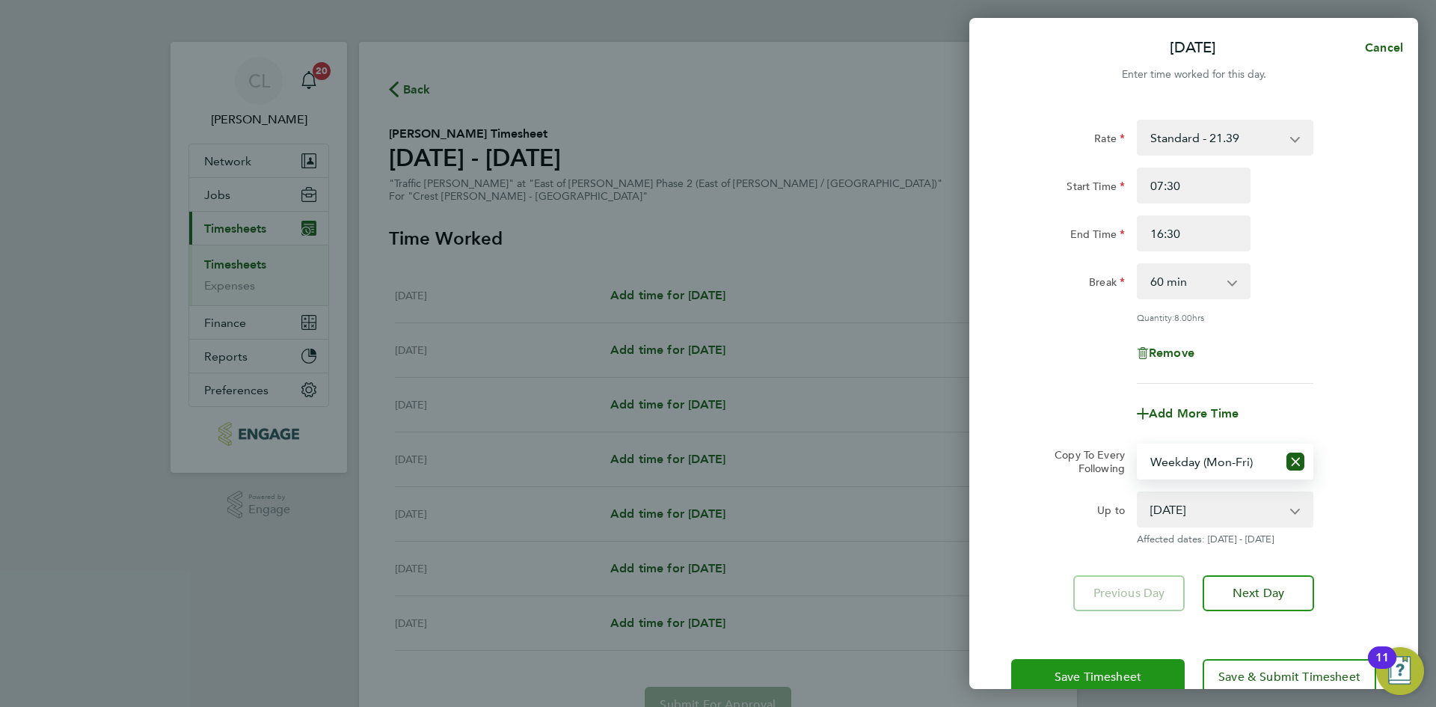
drag, startPoint x: 1097, startPoint y: 673, endPoint x: 1043, endPoint y: 660, distance: 56.1
click at [1098, 673] on span "Save Timesheet" at bounding box center [1098, 677] width 87 height 15
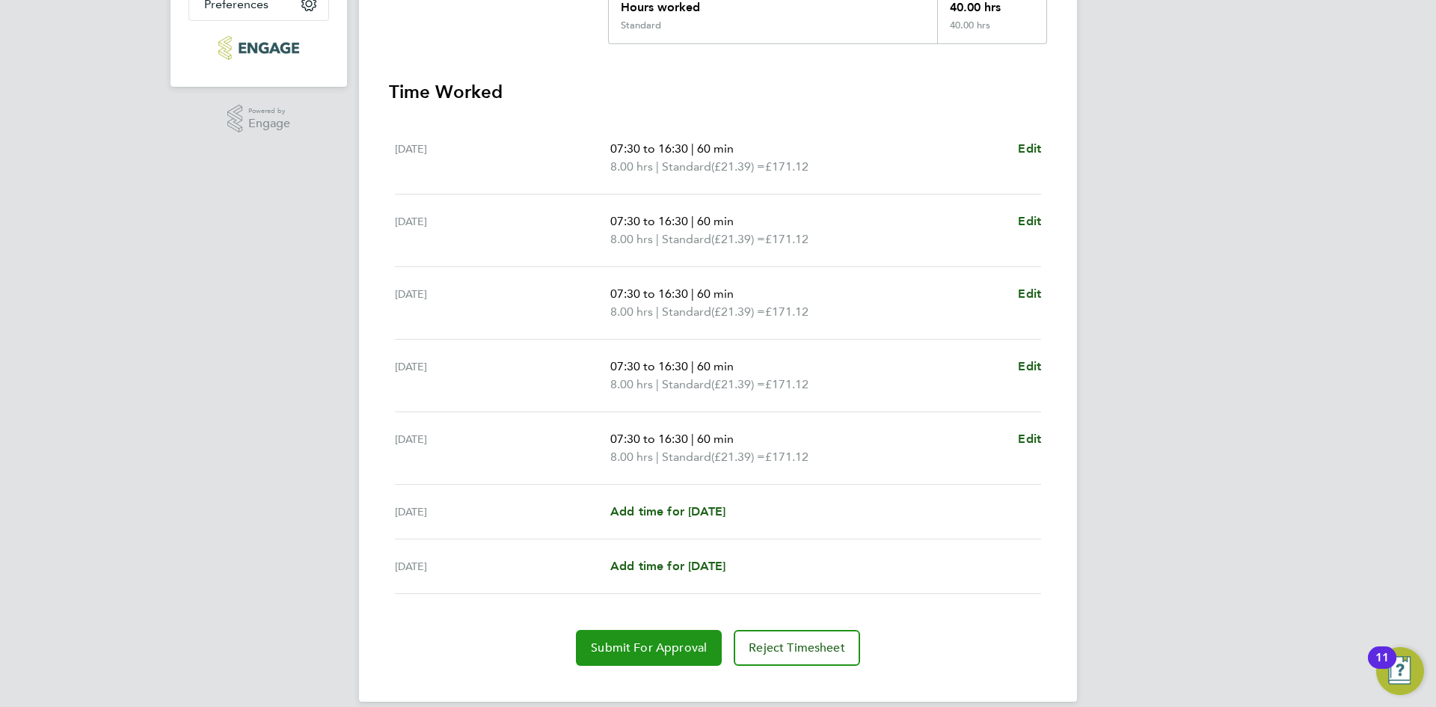
click at [631, 640] on span "Submit For Approval" at bounding box center [649, 647] width 116 height 15
